Goal: Use online tool/utility: Use online tool/utility

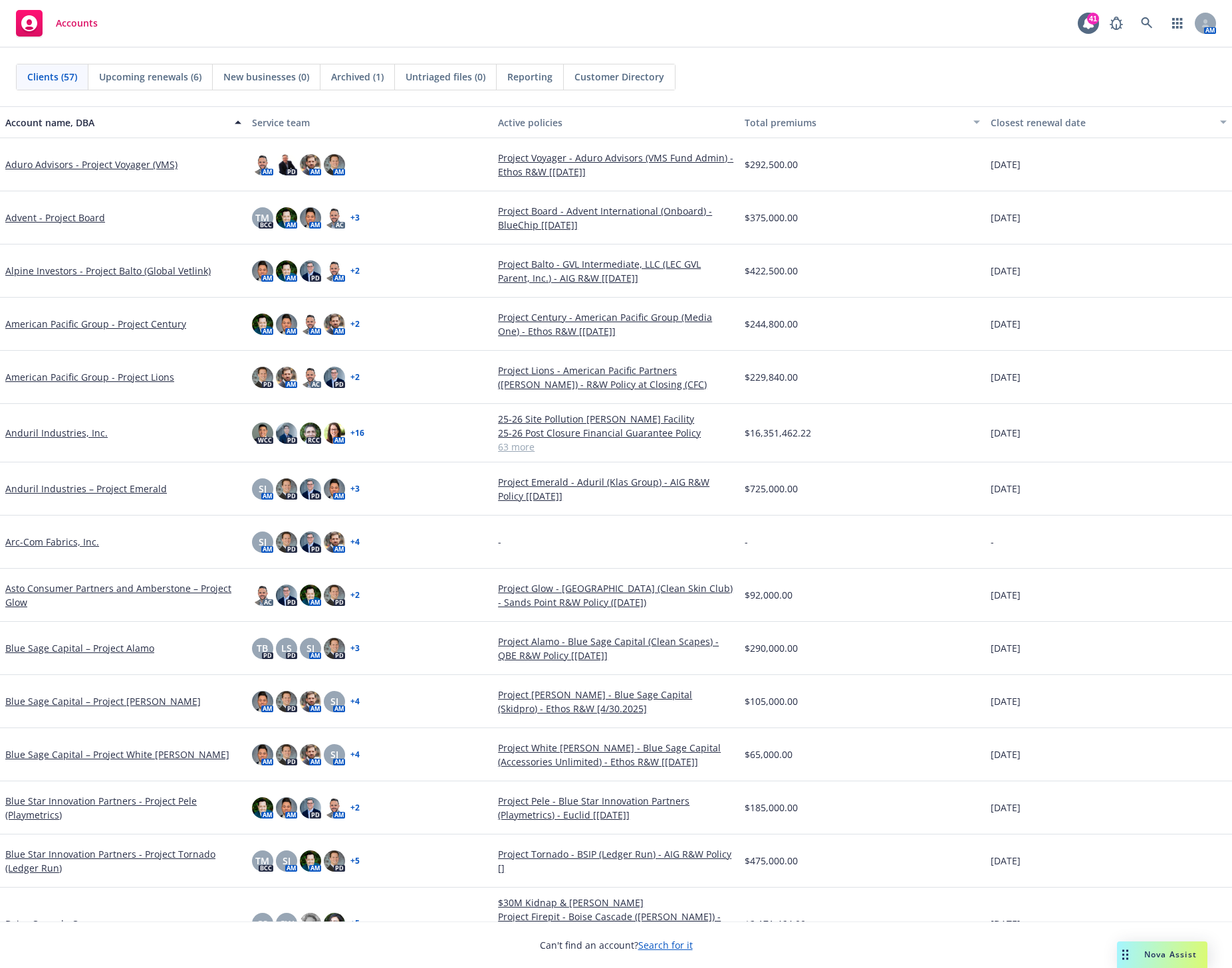
click at [1157, 963] on div "Nova Assist" at bounding box center [1162, 955] width 90 height 27
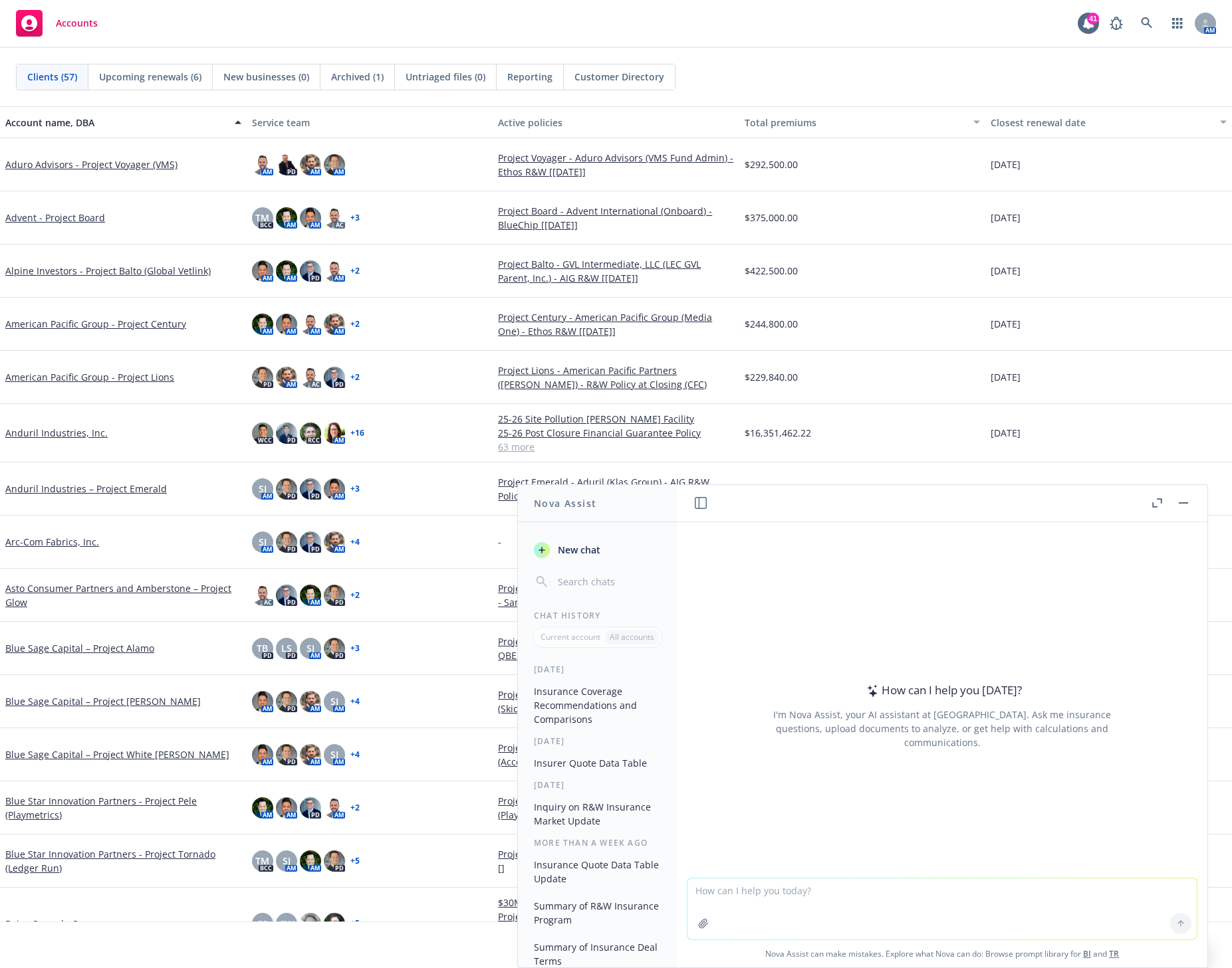
click at [732, 900] on textarea at bounding box center [942, 909] width 510 height 61
paste textarea "[PERSON_NAME] <[EMAIL_ADDRESS][PERSON_NAME][DOMAIN_NAME]>; [PERSON_NAME] <[EMAI…"
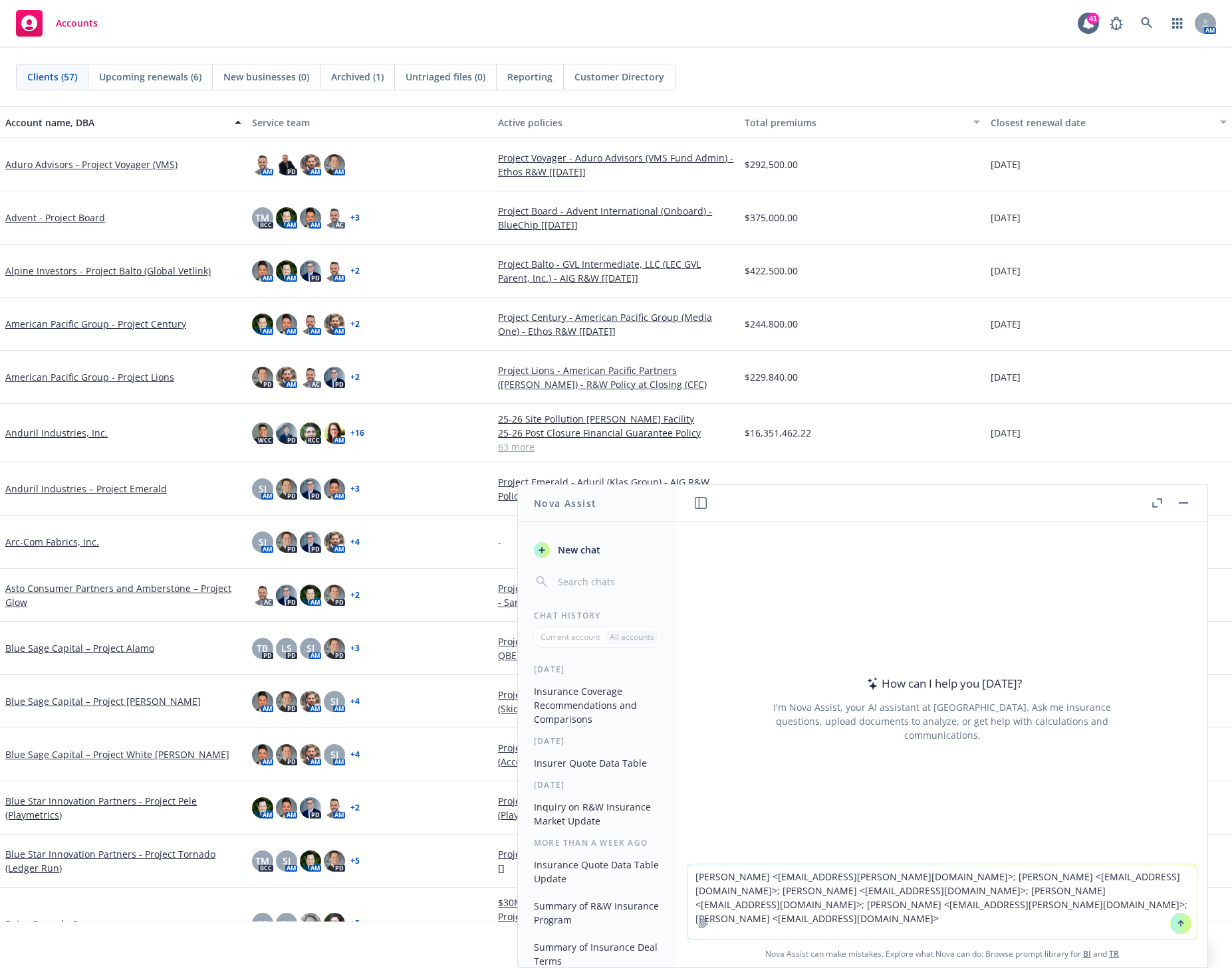
click at [687, 880] on textarea "[PERSON_NAME] <[EMAIL_ADDRESS][PERSON_NAME][DOMAIN_NAME]>; [PERSON_NAME] <[EMAI…" at bounding box center [942, 902] width 510 height 75
type textarea "make a list of participants from the following emails, grouped by where they wo…"
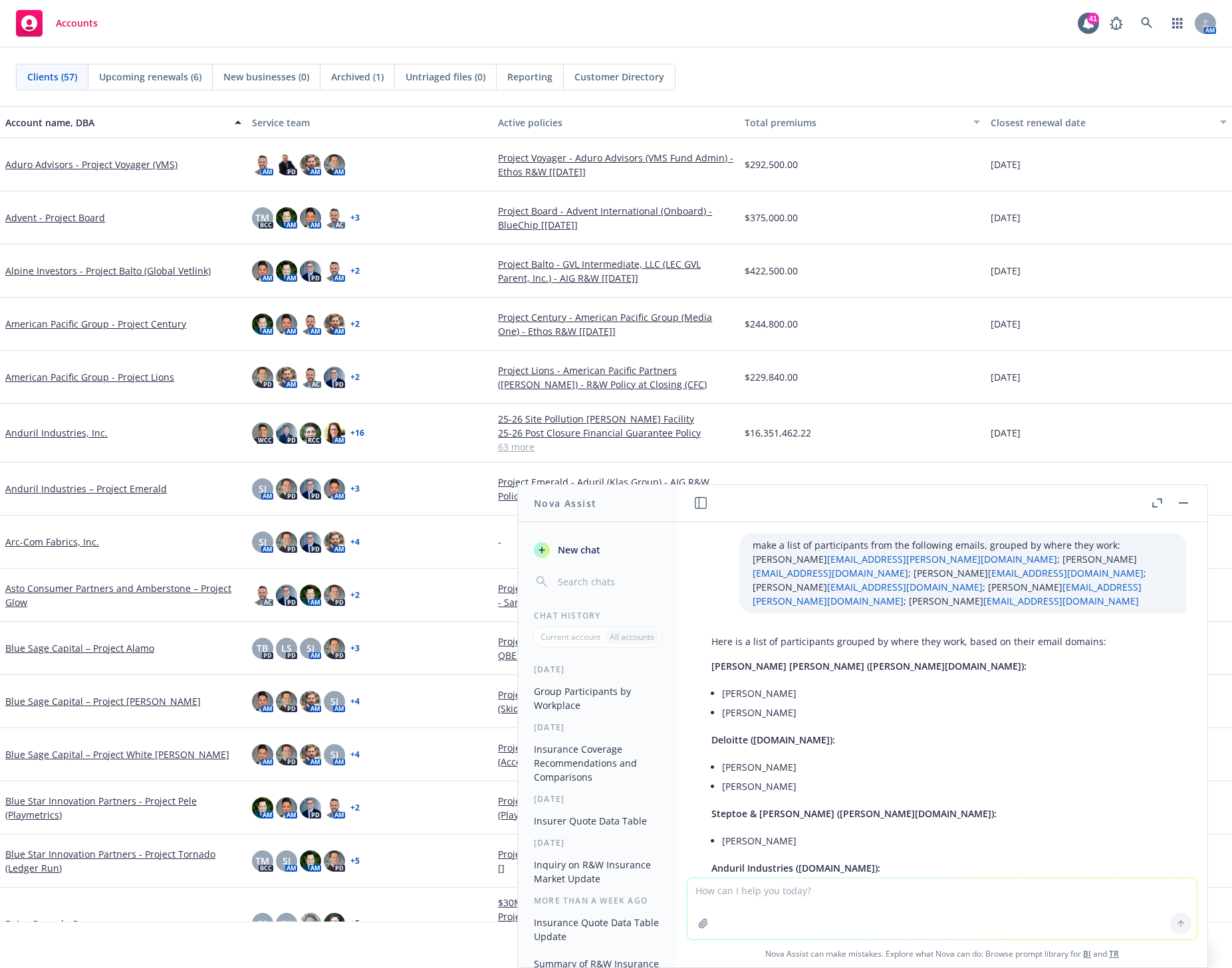
click at [1103, 629] on div "Here is a list of participants grouped by where they work, based on their email…" at bounding box center [908, 782] width 421 height 306
click at [887, 559] on p "make a list of participants from the following emails, grouped by where they wo…" at bounding box center [963, 574] width 420 height 70
drag, startPoint x: 1087, startPoint y: 546, endPoint x: 695, endPoint y: 544, distance: 392.0
click at [695, 544] on div "make a list of participants from the following emails, grouped by where they wo…" at bounding box center [942, 573] width 510 height 80
copy p "make a list of participants from the following emails, grouped by where they wo…"
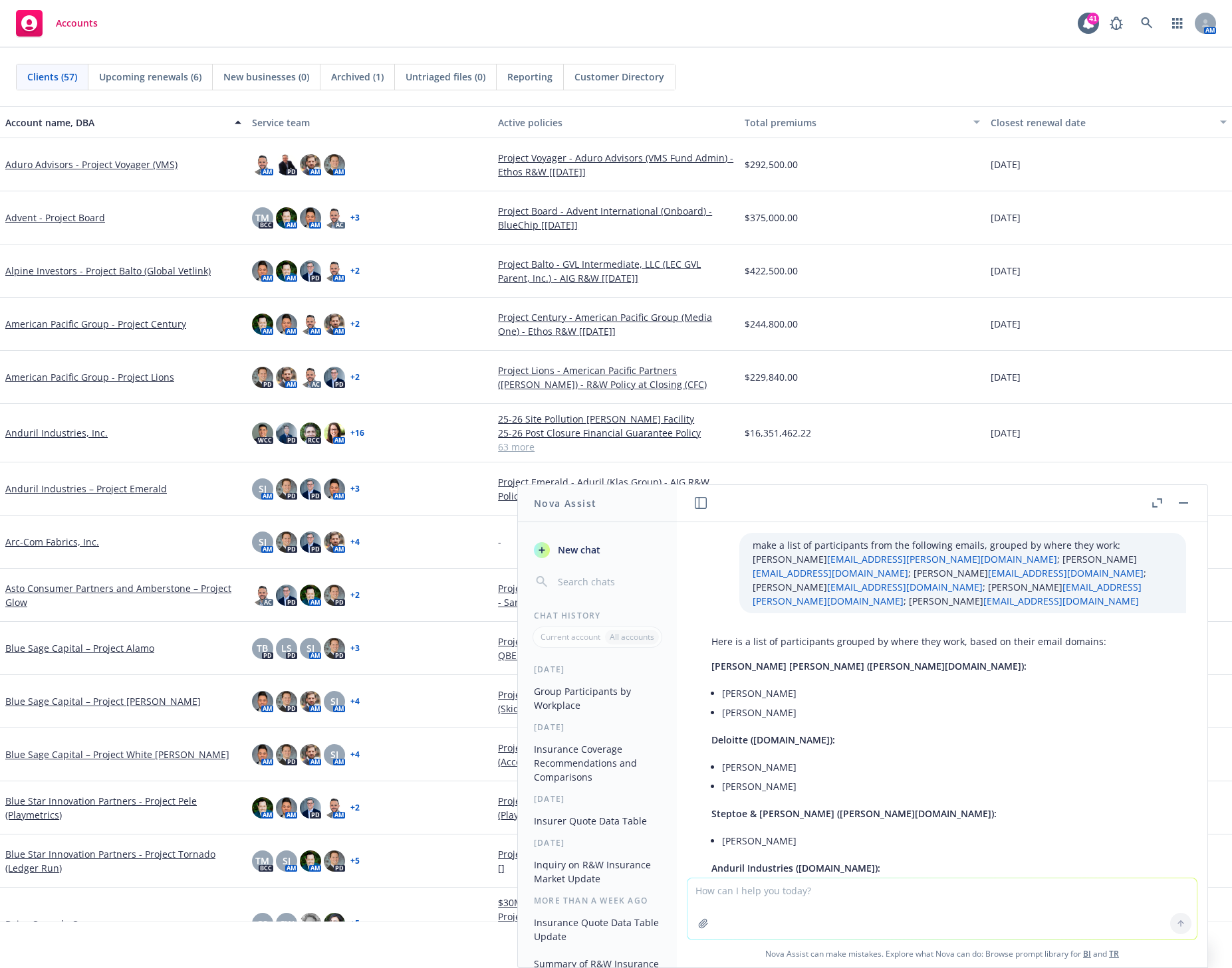
click at [778, 889] on textarea at bounding box center [942, 909] width 510 height 61
paste textarea "make a list of participants from the following emails, grouped by where they wo…"
click at [1070, 889] on textarea "make a list of participants from the following emails, grouped by where they wo…" at bounding box center [942, 908] width 510 height 63
paste textarea "[PERSON_NAME] <[PERSON_NAME][EMAIL_ADDRESS][DOMAIN_NAME]>; [PERSON_NAME] <[EMAI…"
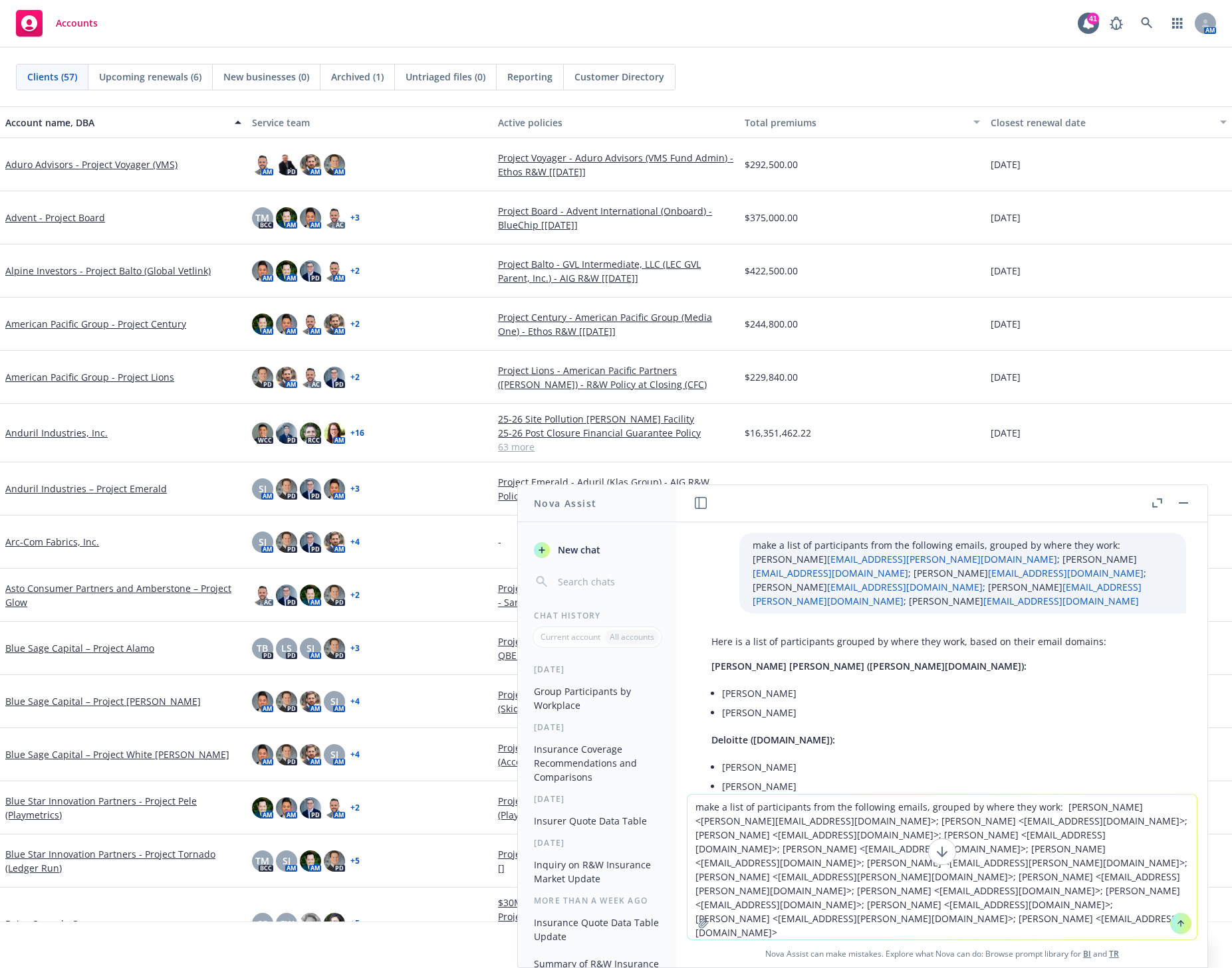
click at [983, 908] on textarea "make a list of participants from the following emails, grouped by where they wo…" at bounding box center [942, 867] width 510 height 145
paste textarea "[PERSON_NAME] <[EMAIL_ADDRESS][DOMAIN_NAME]>; [PERSON_NAME] <[EMAIL_ADDRESS][PE…"
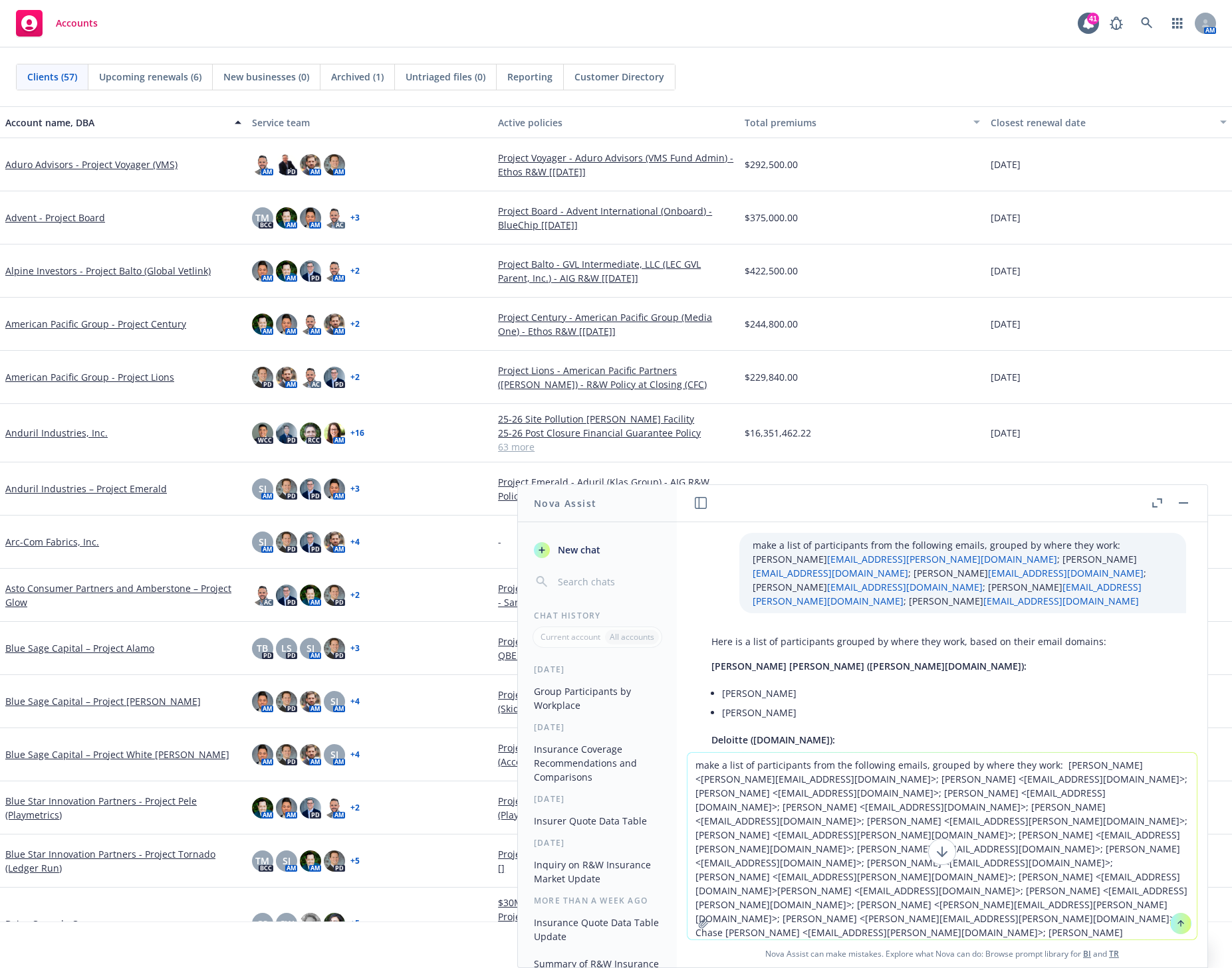
type textarea "make a list of participants from the following emails, grouped by where they wo…"
click at [1178, 922] on icon at bounding box center [1180, 922] width 5 height 3
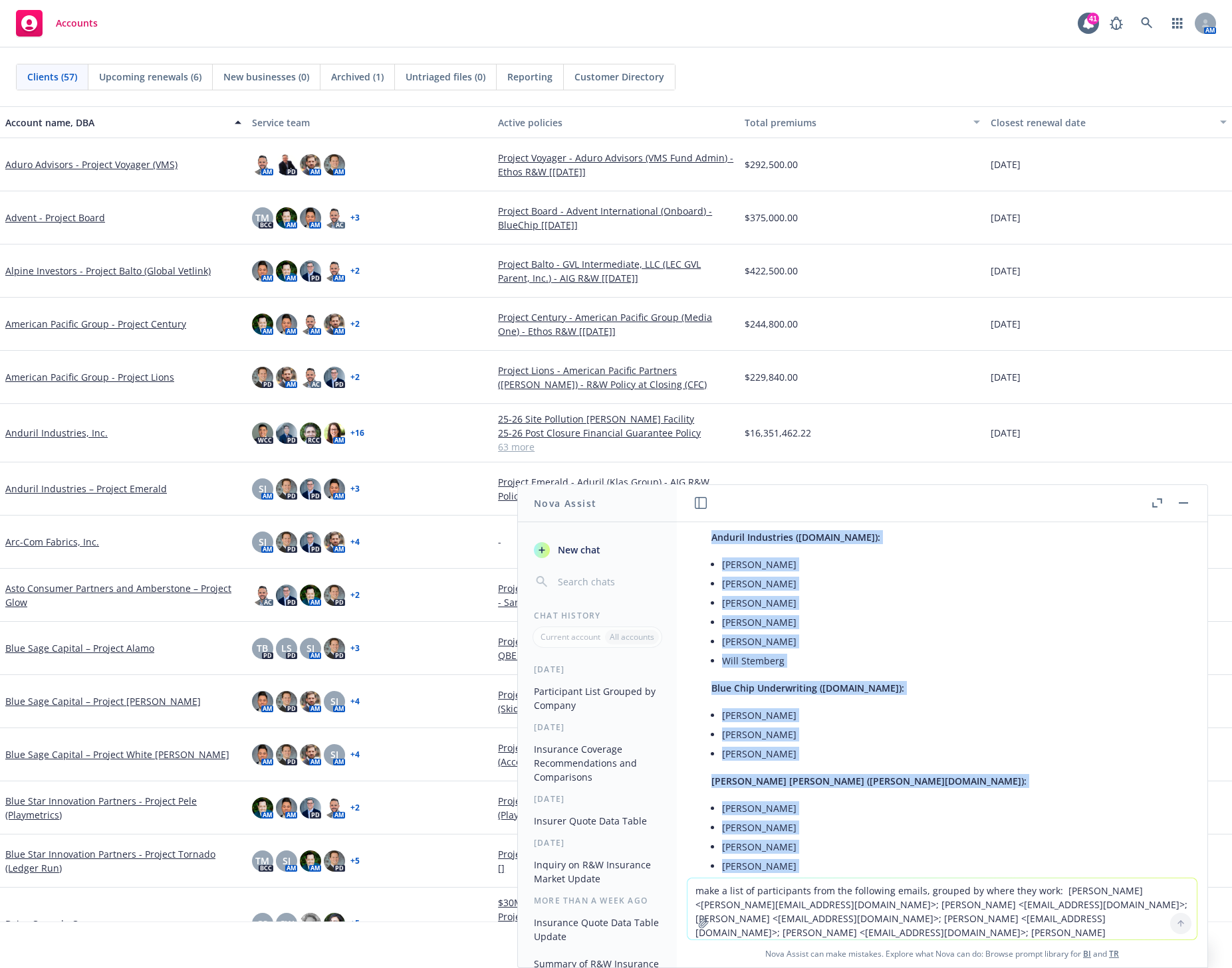
scroll to position [499, 0]
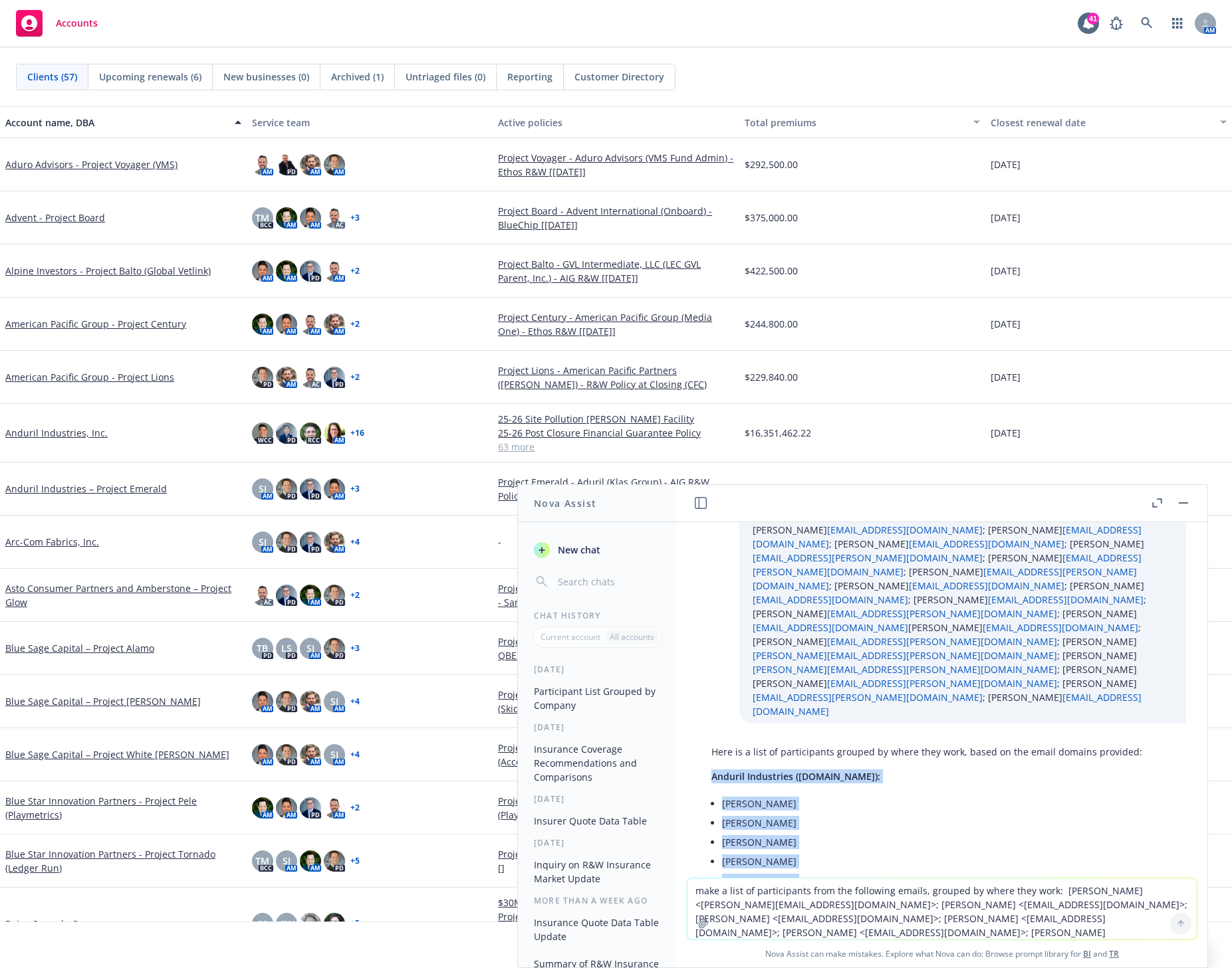
drag, startPoint x: 794, startPoint y: 771, endPoint x: 693, endPoint y: 700, distance: 123.5
copy div "Anduril Industries ([DOMAIN_NAME]): [PERSON_NAME] [PERSON_NAME] [PERSON_NAME] […"
